Goal: Information Seeking & Learning: Learn about a topic

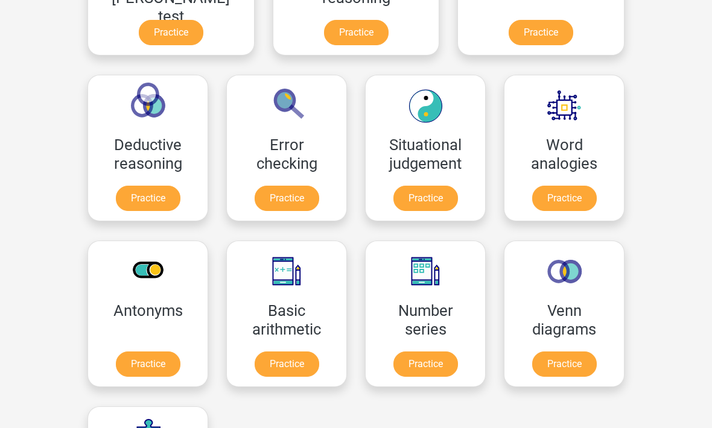
scroll to position [542, 0]
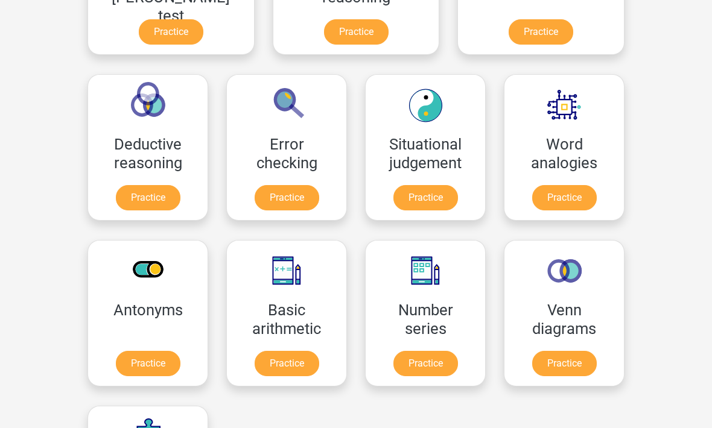
click at [393, 369] on link "Practice" at bounding box center [425, 363] width 65 height 25
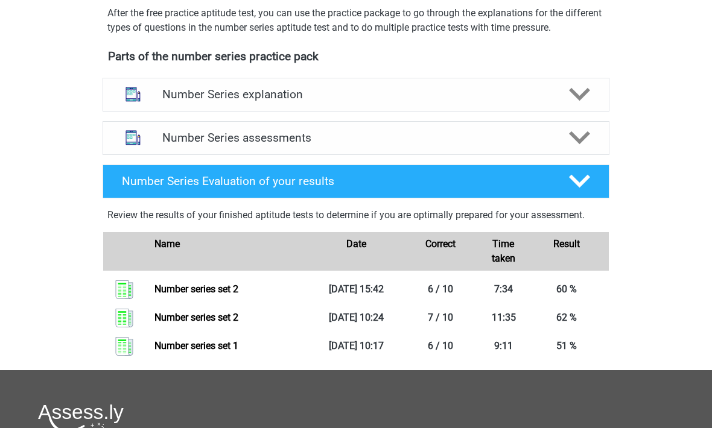
scroll to position [407, 0]
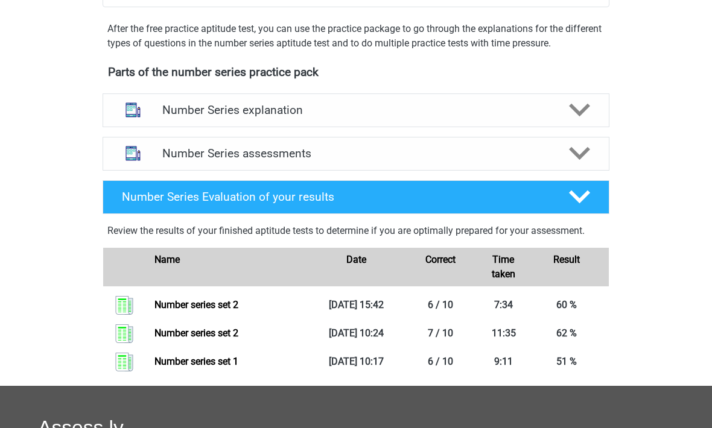
click at [588, 204] on icon at bounding box center [579, 197] width 21 height 21
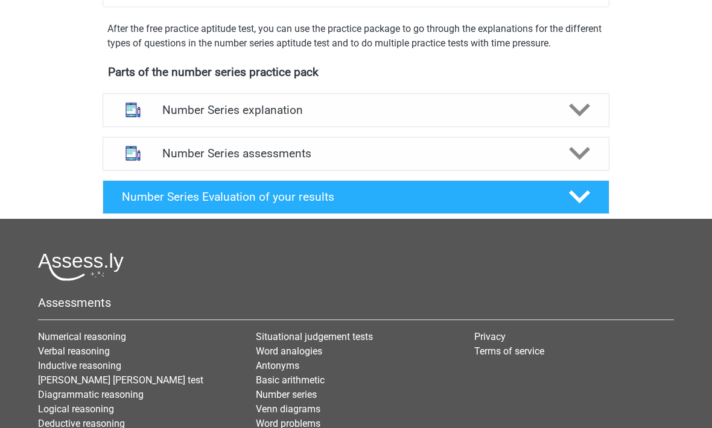
click at [587, 199] on icon at bounding box center [579, 196] width 21 height 21
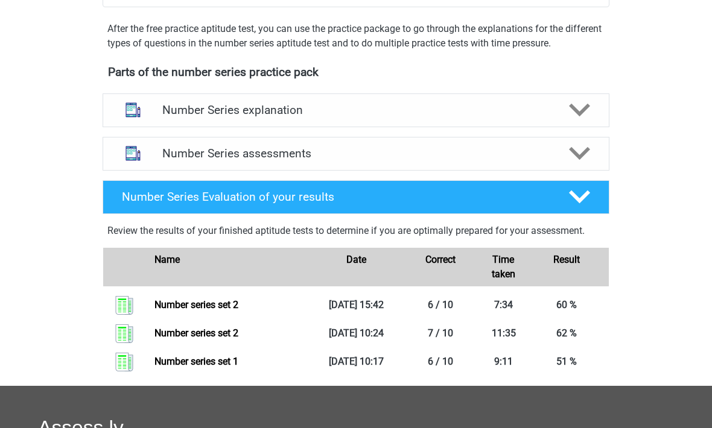
click at [586, 151] on polygon at bounding box center [579, 153] width 21 height 13
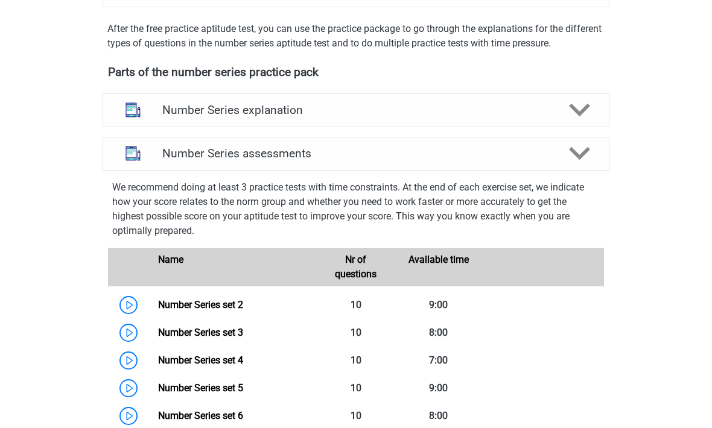
click at [599, 154] on div "Number Series assessments" at bounding box center [356, 154] width 507 height 34
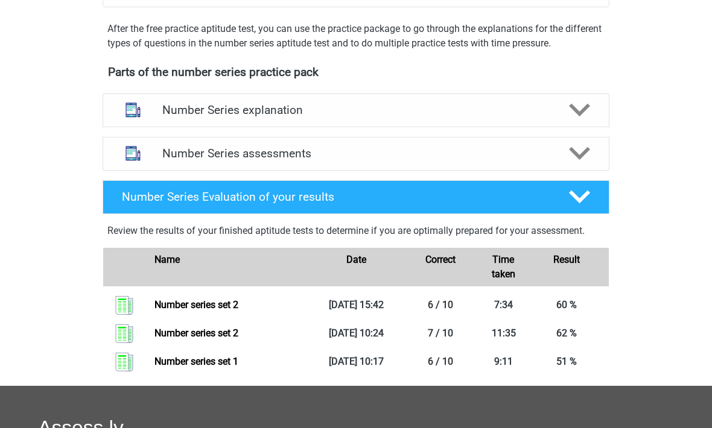
click at [576, 113] on polygon at bounding box center [579, 110] width 21 height 13
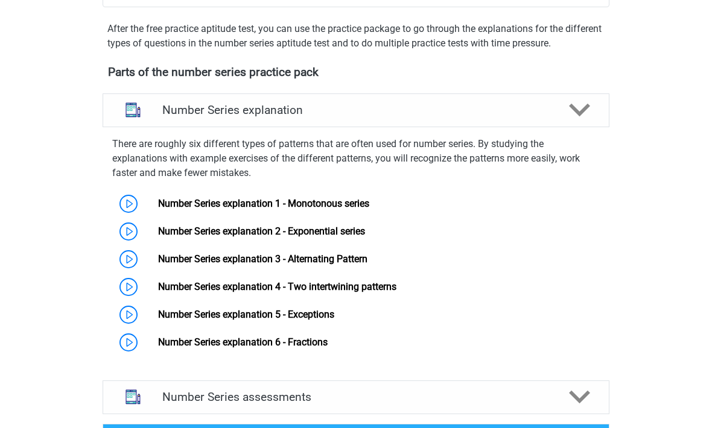
click at [587, 106] on polygon at bounding box center [579, 110] width 21 height 13
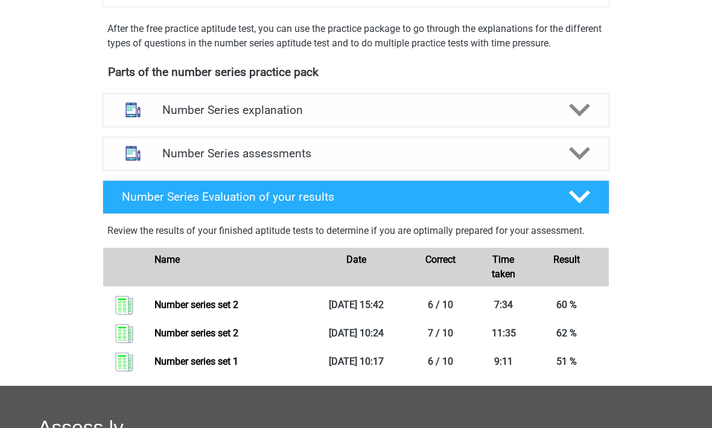
click at [584, 154] on polygon at bounding box center [579, 153] width 21 height 13
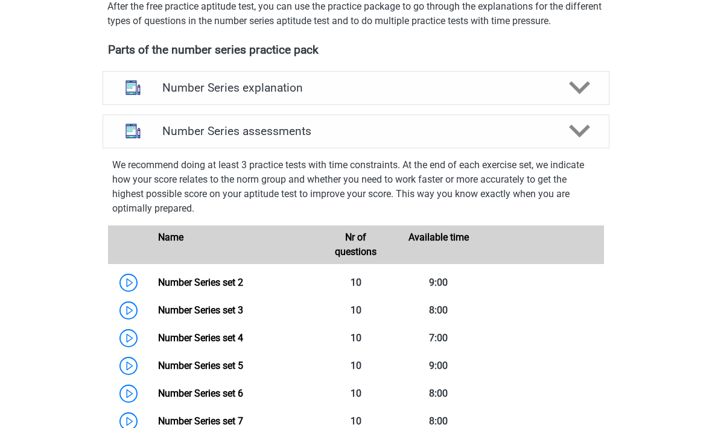
click at [583, 138] on icon at bounding box center [579, 131] width 21 height 21
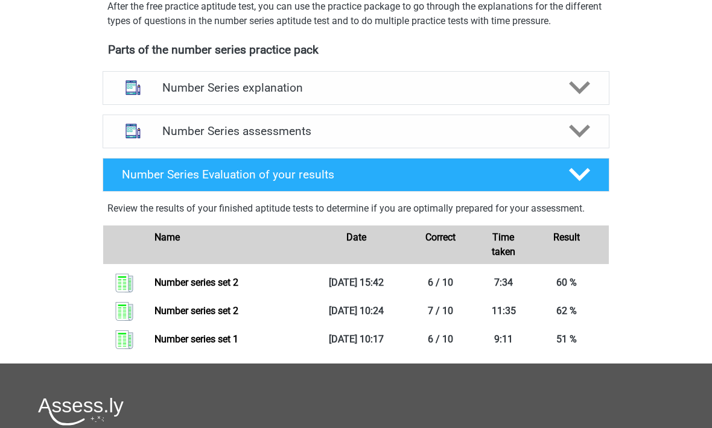
click at [594, 178] on div at bounding box center [579, 174] width 40 height 21
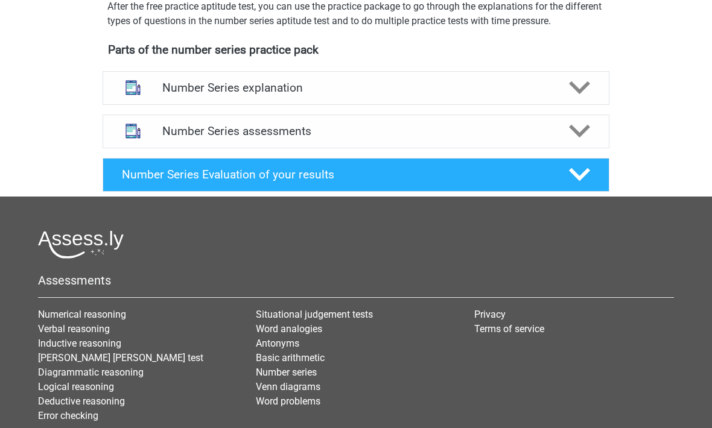
click at [575, 180] on icon at bounding box center [579, 174] width 21 height 21
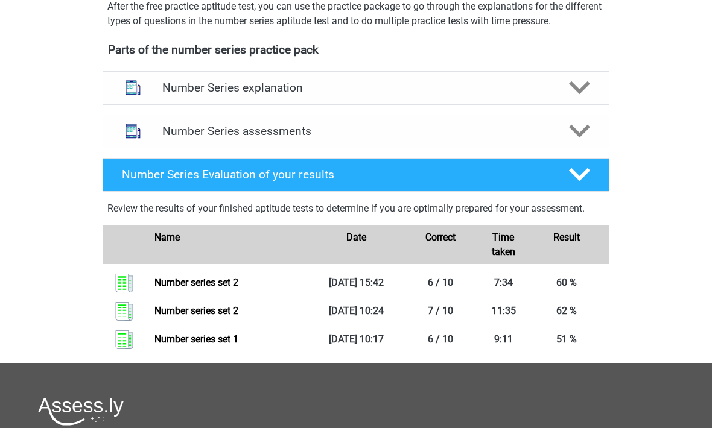
click at [590, 132] on div at bounding box center [579, 131] width 40 height 21
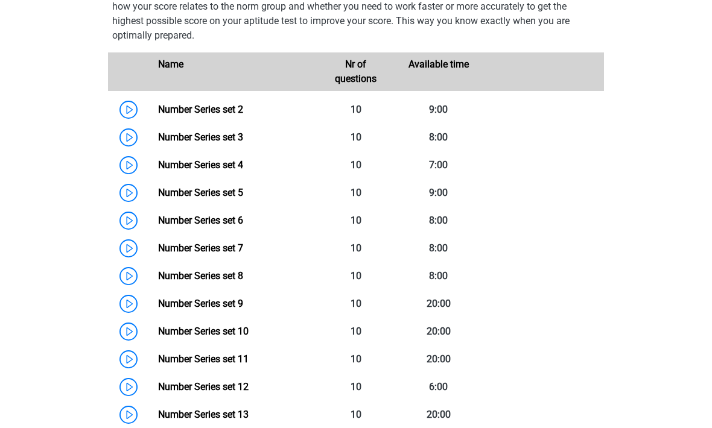
scroll to position [559, 0]
click at [158, 142] on link "Number Series set 3" at bounding box center [200, 136] width 85 height 11
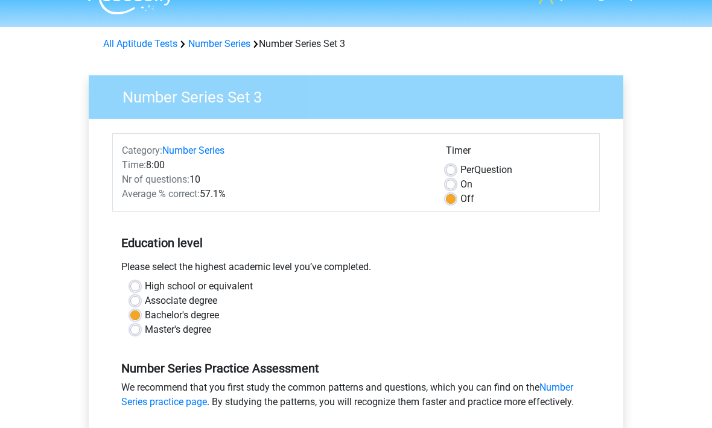
scroll to position [24, 0]
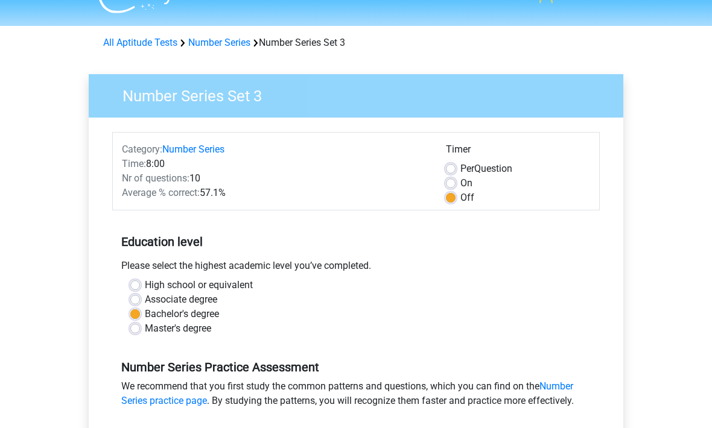
click at [460, 182] on label "On" at bounding box center [466, 184] width 12 height 14
click at [449, 182] on input "On" at bounding box center [451, 183] width 10 height 12
radio input "true"
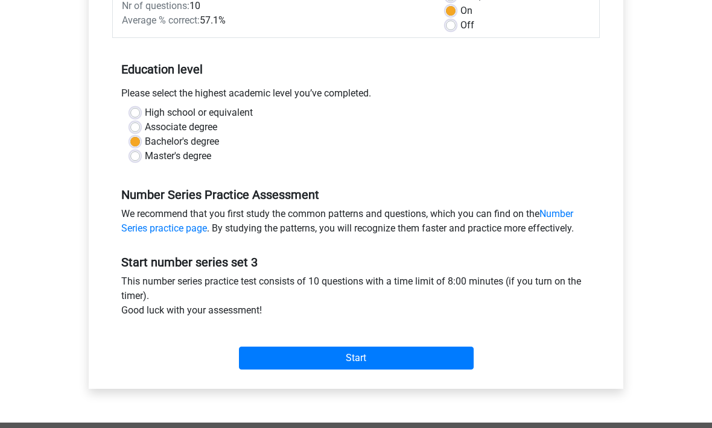
scroll to position [201, 0]
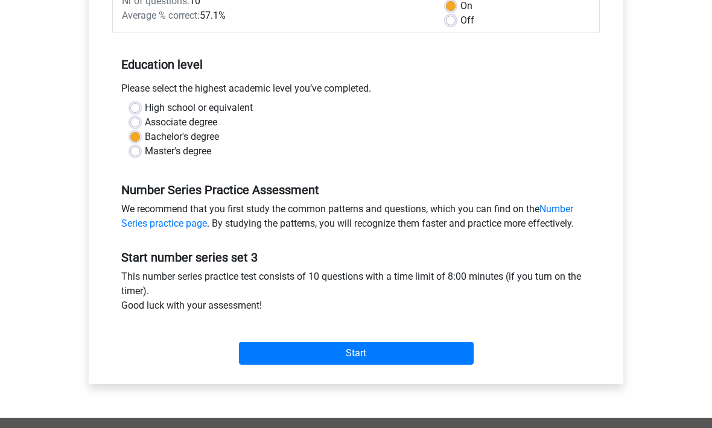
click at [346, 356] on input "Start" at bounding box center [356, 354] width 235 height 23
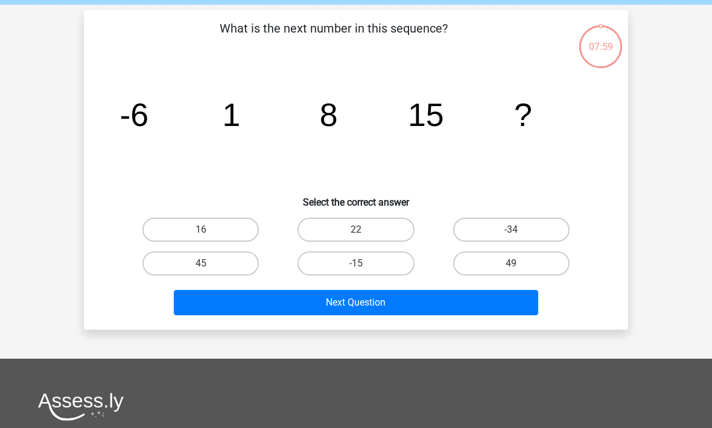
scroll to position [48, 0]
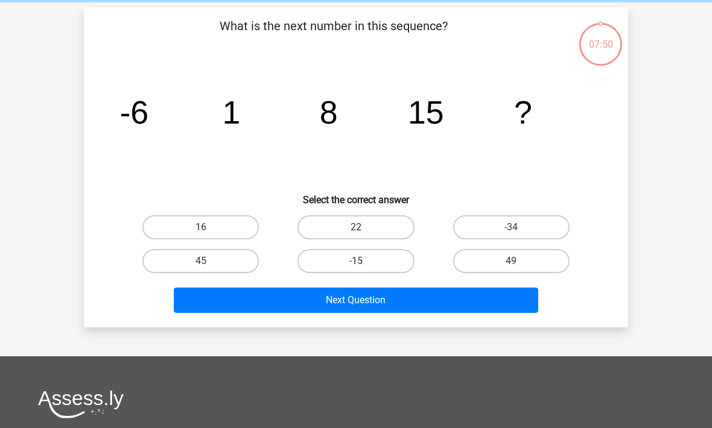
click at [375, 219] on label "22" at bounding box center [355, 227] width 116 height 24
click at [364, 227] on input "22" at bounding box center [360, 231] width 8 height 8
radio input "true"
click at [397, 305] on button "Next Question" at bounding box center [356, 300] width 365 height 25
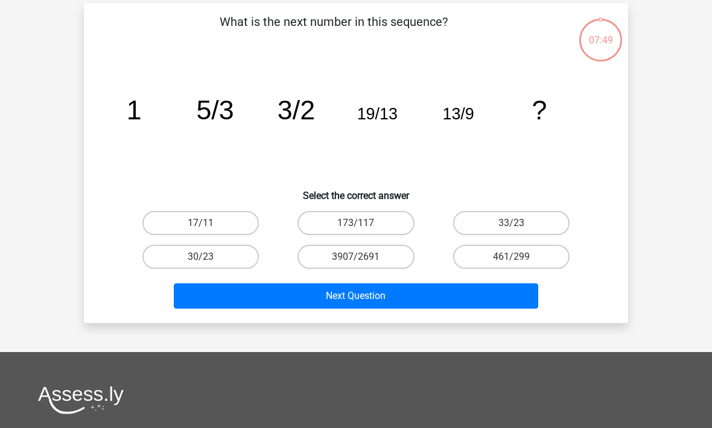
scroll to position [55, 0]
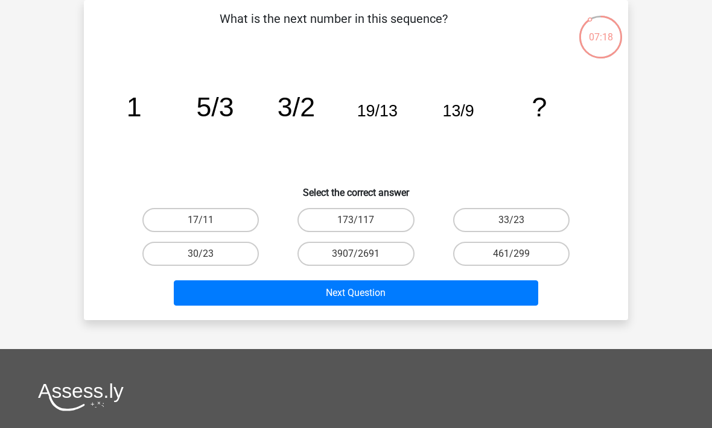
click at [517, 230] on label "33/23" at bounding box center [511, 220] width 116 height 24
click at [517, 228] on input "33/23" at bounding box center [515, 224] width 8 height 8
radio input "true"
click at [266, 298] on button "Next Question" at bounding box center [356, 292] width 365 height 25
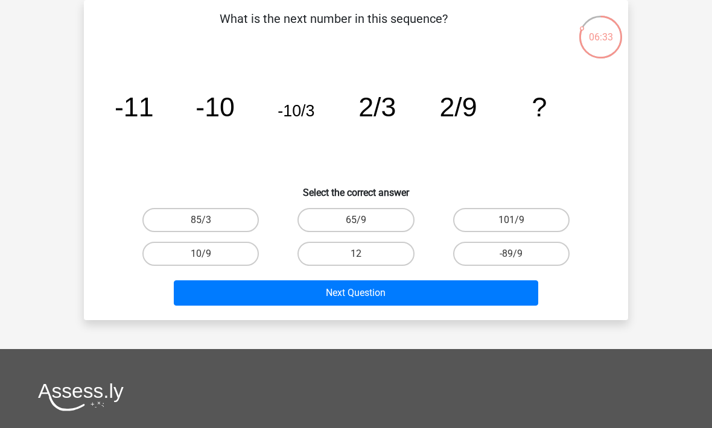
click at [171, 218] on label "85/3" at bounding box center [200, 220] width 116 height 24
click at [201, 220] on input "85/3" at bounding box center [205, 224] width 8 height 8
radio input "true"
click at [209, 296] on button "Next Question" at bounding box center [356, 292] width 365 height 25
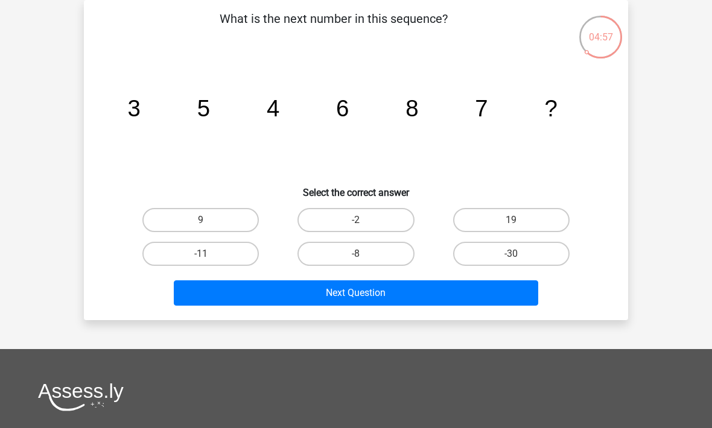
click at [517, 221] on input "19" at bounding box center [515, 224] width 8 height 8
radio input "true"
click at [469, 297] on button "Next Question" at bounding box center [356, 292] width 365 height 25
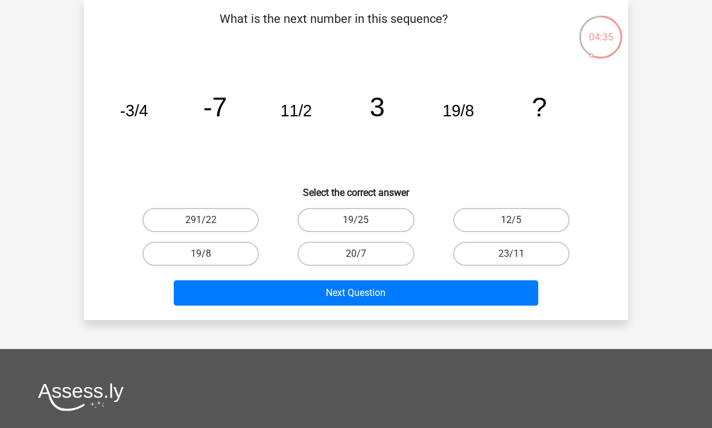
click at [507, 259] on label "23/11" at bounding box center [511, 254] width 116 height 24
click at [511, 259] on input "23/11" at bounding box center [515, 258] width 8 height 8
radio input "true"
click at [475, 292] on button "Next Question" at bounding box center [356, 292] width 365 height 25
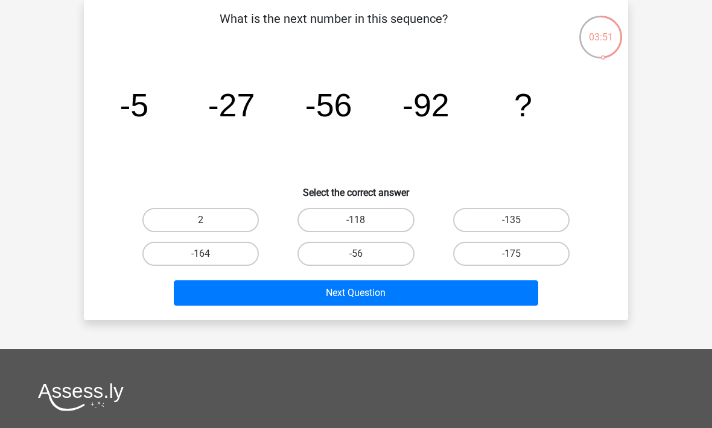
click at [556, 215] on label "-135" at bounding box center [511, 220] width 116 height 24
click at [519, 220] on input "-135" at bounding box center [515, 224] width 8 height 8
radio input "true"
click at [501, 291] on button "Next Question" at bounding box center [356, 292] width 365 height 25
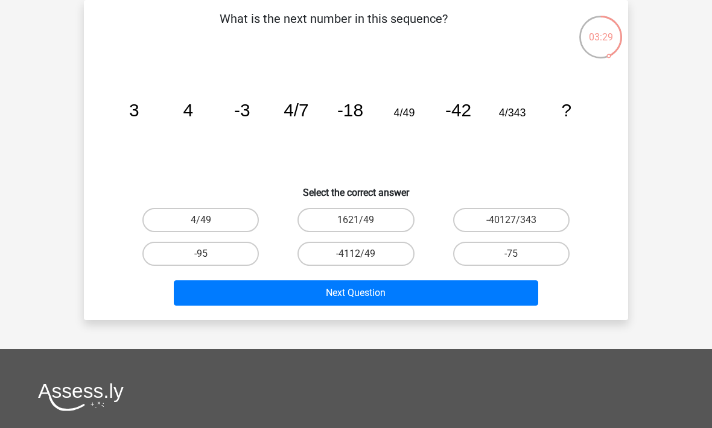
click at [384, 217] on label "1621/49" at bounding box center [355, 220] width 116 height 24
click at [364, 220] on input "1621/49" at bounding box center [360, 224] width 8 height 8
radio input "true"
click at [519, 255] on input "-75" at bounding box center [515, 258] width 8 height 8
radio input "true"
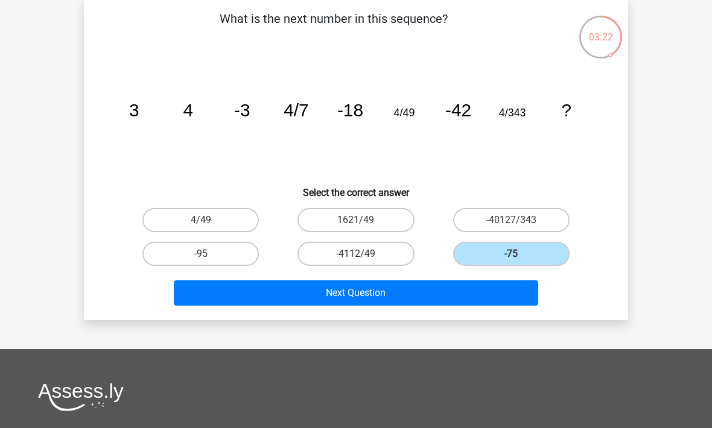
click at [475, 300] on button "Next Question" at bounding box center [356, 292] width 365 height 25
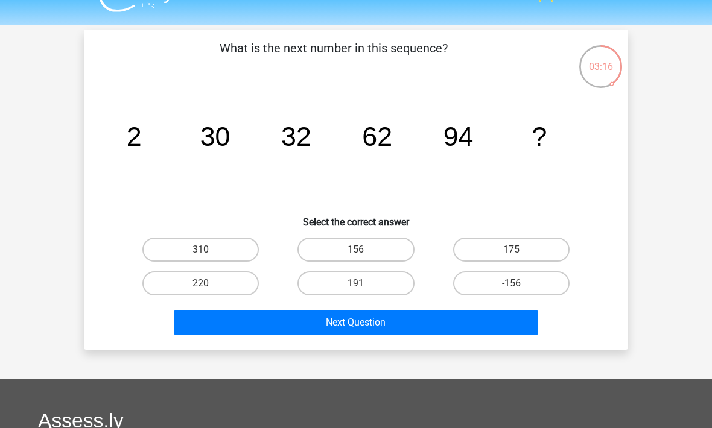
scroll to position [25, 0]
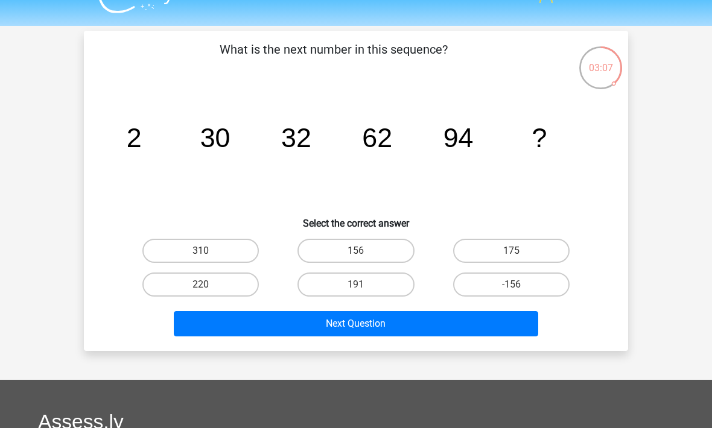
click at [393, 246] on label "156" at bounding box center [355, 251] width 116 height 24
click at [364, 251] on input "156" at bounding box center [360, 255] width 8 height 8
radio input "true"
click at [408, 329] on button "Next Question" at bounding box center [356, 323] width 365 height 25
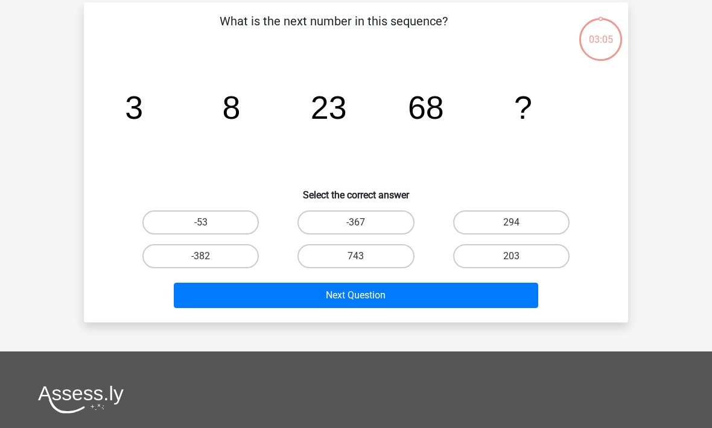
scroll to position [55, 0]
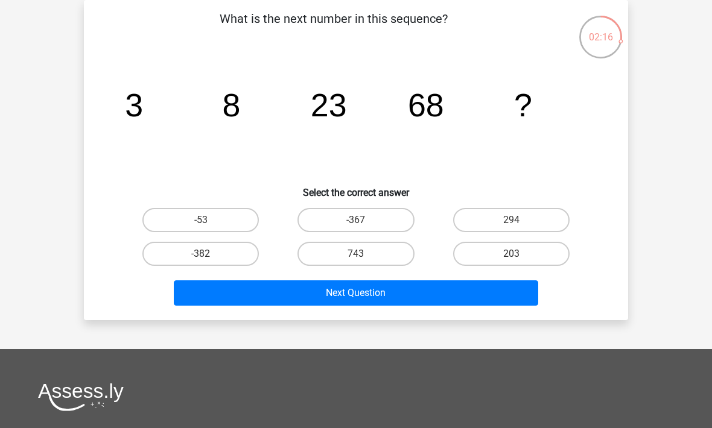
click at [566, 250] on label "203" at bounding box center [511, 254] width 116 height 24
click at [519, 254] on input "203" at bounding box center [515, 258] width 8 height 8
radio input "true"
click at [480, 291] on button "Next Question" at bounding box center [356, 292] width 365 height 25
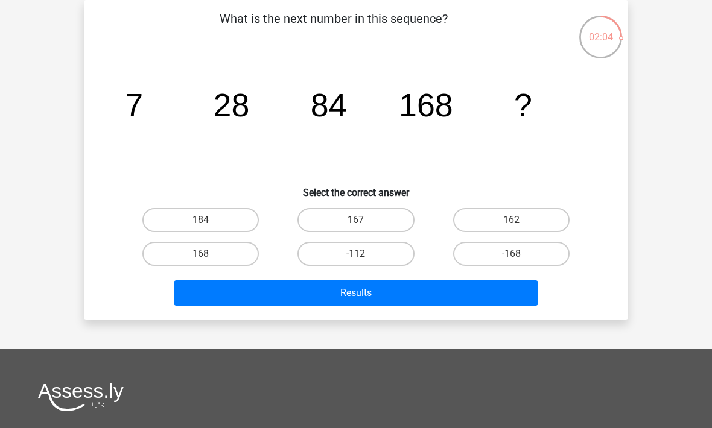
click at [227, 254] on label "168" at bounding box center [200, 254] width 116 height 24
click at [209, 254] on input "168" at bounding box center [205, 258] width 8 height 8
radio input "true"
click at [270, 288] on button "Results" at bounding box center [356, 292] width 365 height 25
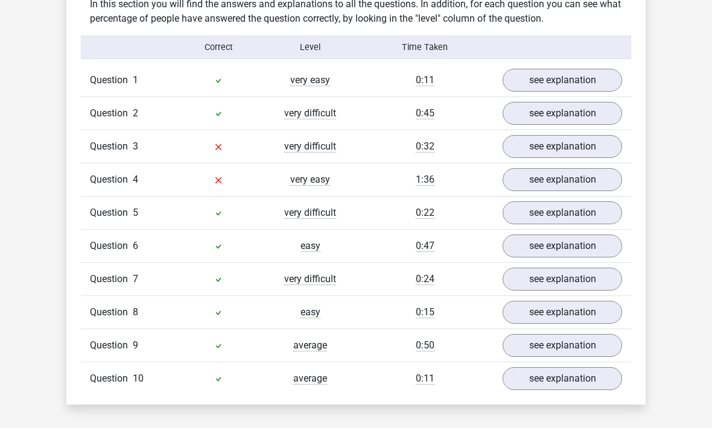
scroll to position [739, 0]
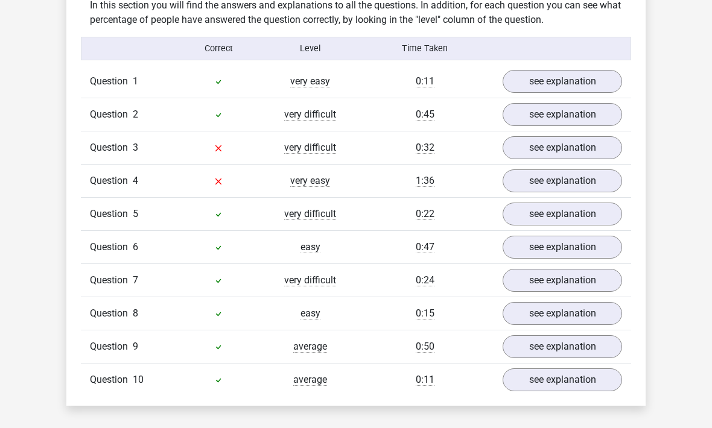
click at [605, 115] on link "see explanation" at bounding box center [561, 114] width 119 height 23
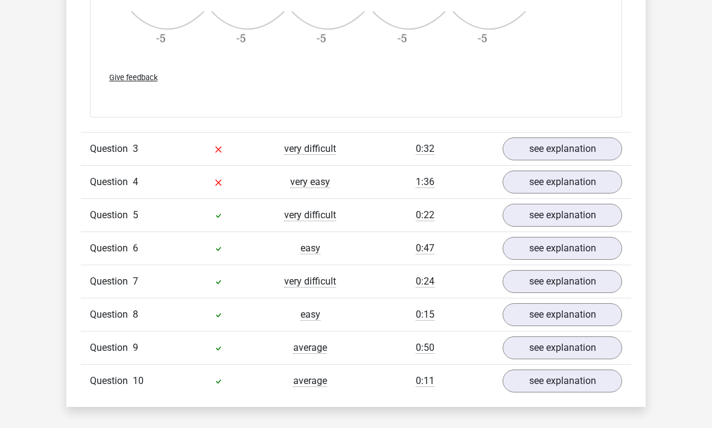
scroll to position [1451, 0]
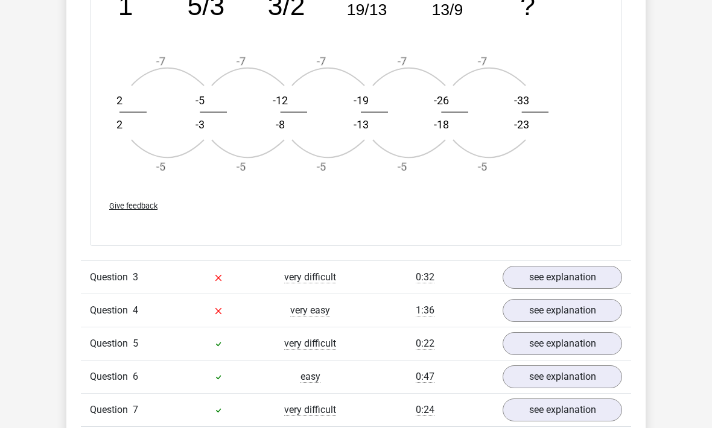
click at [598, 274] on link "see explanation" at bounding box center [561, 277] width 119 height 23
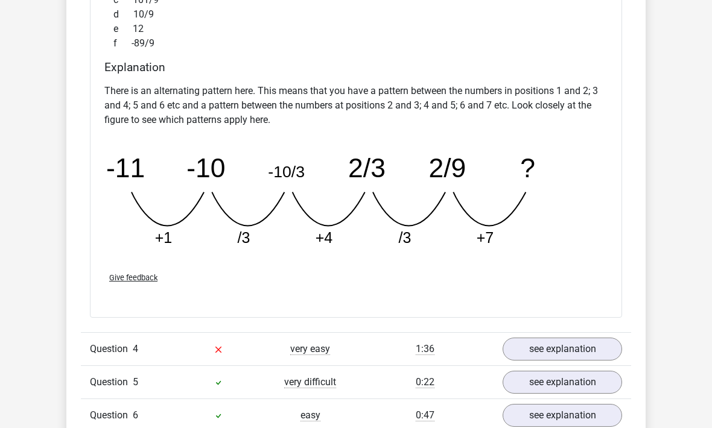
scroll to position [1825, 0]
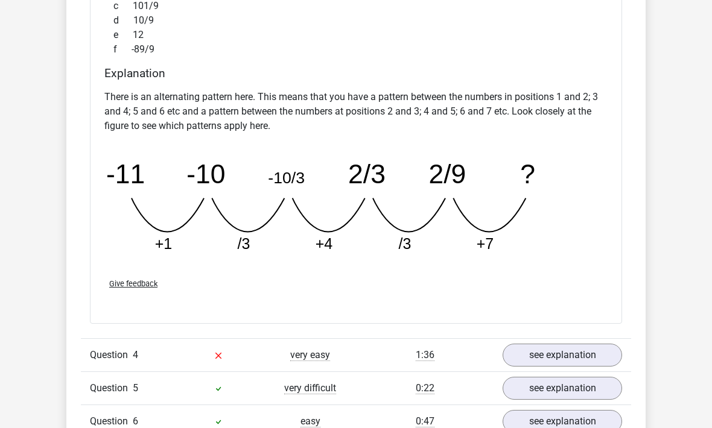
click at [599, 348] on link "see explanation" at bounding box center [561, 355] width 119 height 23
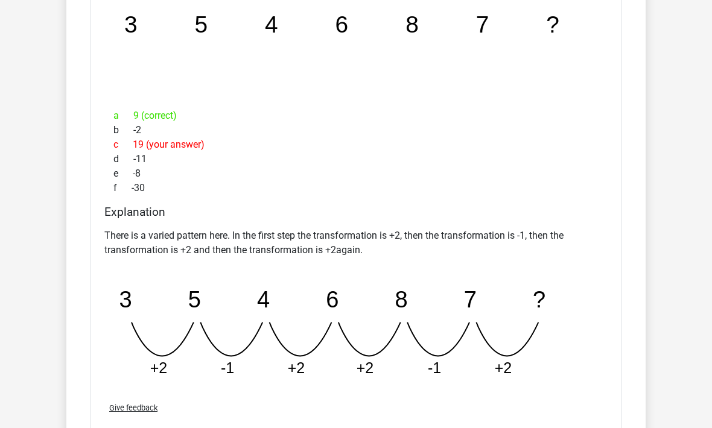
scroll to position [2264, 0]
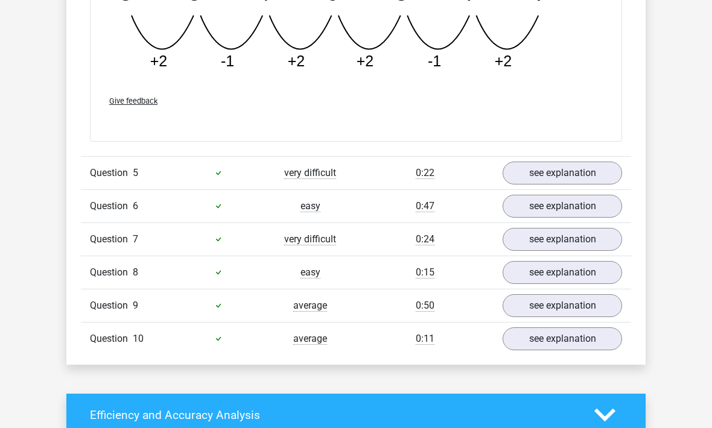
click at [605, 170] on link "see explanation" at bounding box center [561, 173] width 119 height 23
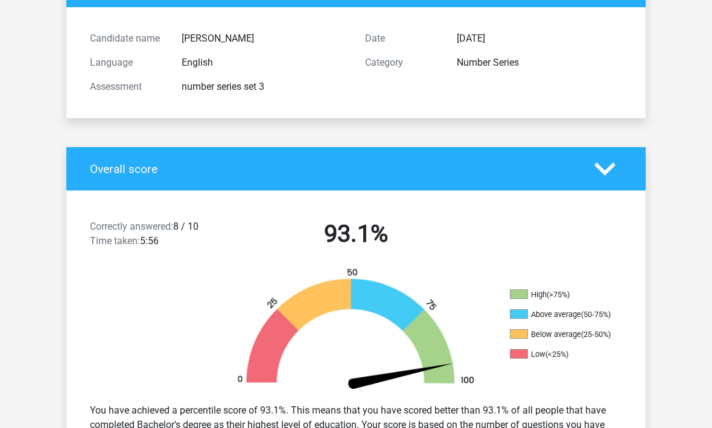
scroll to position [0, 0]
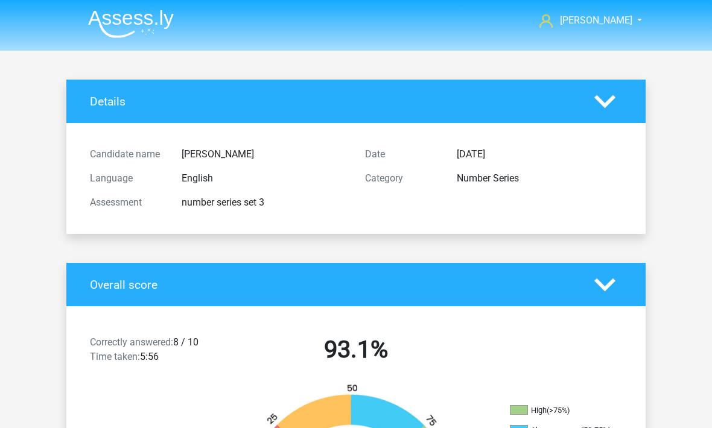
click at [148, 17] on img at bounding box center [131, 24] width 86 height 28
